Goal: Task Accomplishment & Management: Use online tool/utility

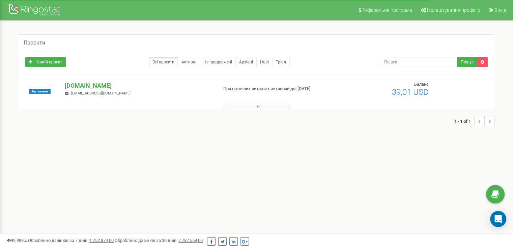
click at [257, 108] on icon at bounding box center [258, 106] width 3 height 5
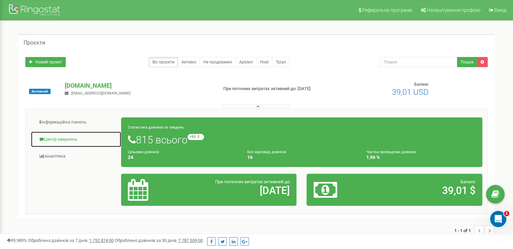
click at [63, 138] on link "Центр звернень" at bounding box center [76, 139] width 91 height 17
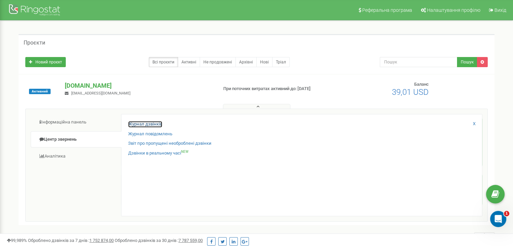
click at [144, 125] on link "Журнал дзвінків" at bounding box center [145, 124] width 34 height 6
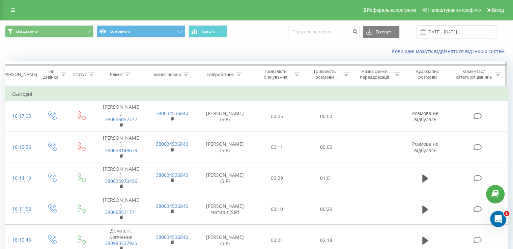
click at [238, 72] on icon at bounding box center [239, 73] width 6 height 3
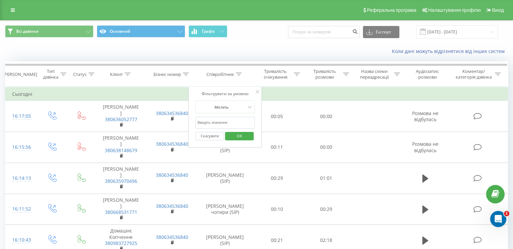
click at [234, 122] on input "text" at bounding box center [224, 123] width 59 height 12
type input "вікторія"
click at [235, 137] on span "OK" at bounding box center [239, 135] width 19 height 10
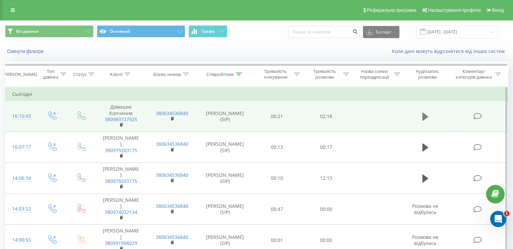
click at [425, 118] on icon at bounding box center [425, 117] width 6 height 8
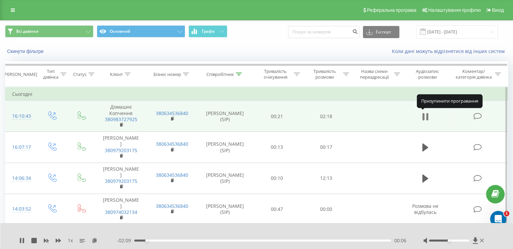
click at [424, 116] on icon at bounding box center [423, 116] width 2 height 7
click at [96, 242] on button at bounding box center [94, 240] width 5 height 5
